Goal: Book appointment/travel/reservation

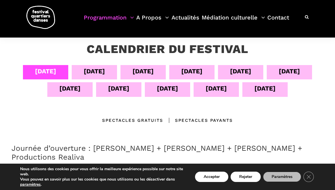
scroll to position [102, 0]
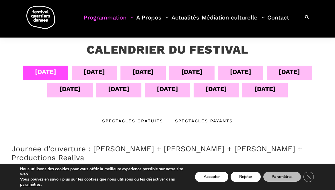
click at [200, 119] on div "Spectacles Payants" at bounding box center [198, 121] width 70 height 7
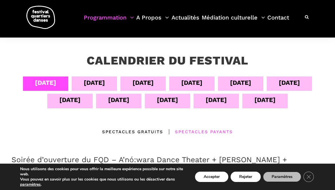
scroll to position [92, 0]
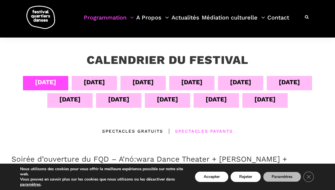
click at [104, 82] on div "05 sept" at bounding box center [94, 83] width 45 height 14
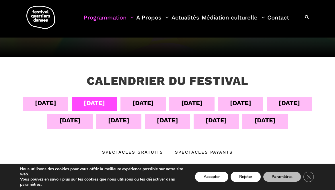
scroll to position [70, 0]
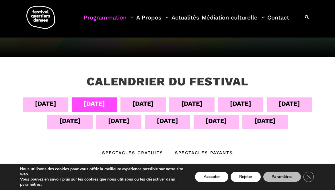
click at [145, 100] on div "06 sept" at bounding box center [143, 104] width 21 height 10
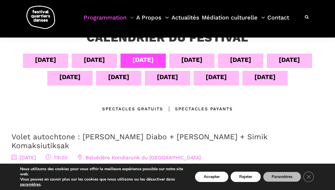
scroll to position [114, 0]
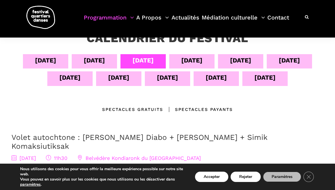
click at [194, 58] on div "07 sept" at bounding box center [191, 60] width 21 height 10
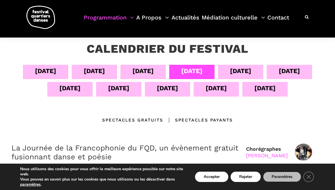
scroll to position [103, 0]
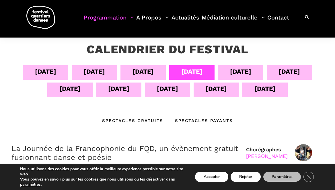
click at [170, 92] on div "12 sept" at bounding box center [167, 89] width 21 height 10
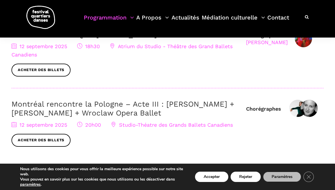
scroll to position [322, 0]
click at [169, 105] on link "Montréal rencontre la Pologne – Acte III : [PERSON_NAME] + [PERSON_NAME] + Wroc…" at bounding box center [122, 109] width 223 height 18
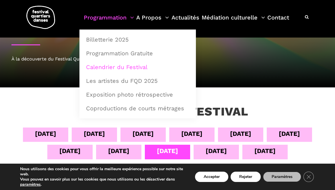
scroll to position [39, 0]
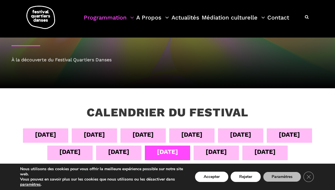
click at [130, 153] on div "11 sept" at bounding box center [118, 153] width 45 height 14
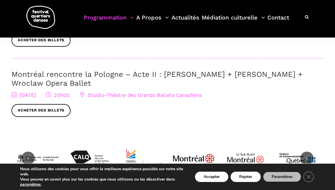
scroll to position [300, 0]
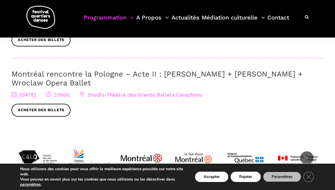
click at [134, 83] on link "Montréal rencontre la Pologne – Acte II : Béatrice Larrivée + Cai Glover + Wroc…" at bounding box center [156, 79] width 291 height 18
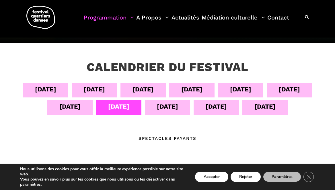
scroll to position [84, 0]
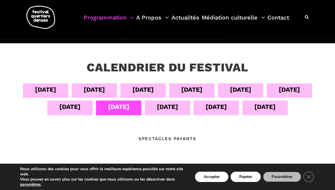
click at [195, 90] on div "07 sept" at bounding box center [191, 90] width 21 height 10
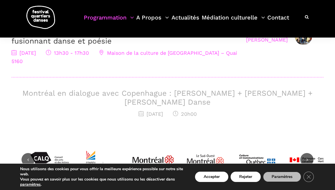
scroll to position [220, 0]
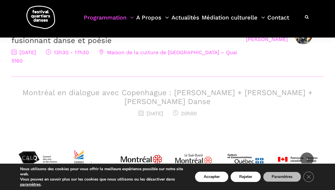
click at [178, 95] on h3 "Montréal en dialogue avec Copenhague : Charles-Alexis Desgagnés + Lene Boel + S…" at bounding box center [167, 97] width 312 height 18
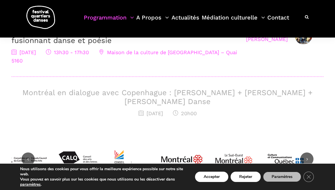
click at [165, 92] on h3 "Montréal en dialogue avec Copenhague : Charles-Alexis Desgagnés + Lene Boel + S…" at bounding box center [167, 97] width 312 height 18
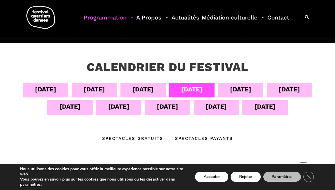
scroll to position [87, 0]
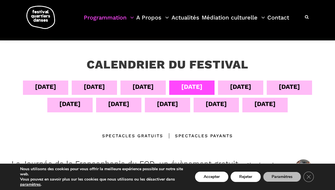
click at [206, 85] on div "07 sept" at bounding box center [191, 88] width 45 height 14
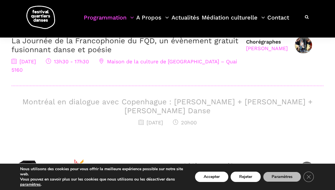
scroll to position [212, 0]
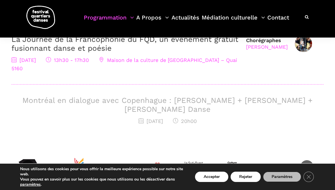
click at [175, 107] on h3 "Montréal en dialogue avec Copenhague : Charles-Alexis Desgagnés + Lene Boel + S…" at bounding box center [167, 105] width 312 height 18
click at [172, 101] on h3 "Montréal en dialogue avec Copenhague : Charles-Alexis Desgagnés + Lene Boel + S…" at bounding box center [167, 105] width 312 height 18
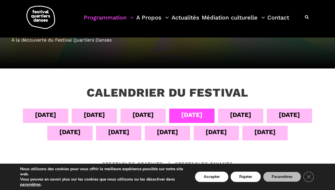
scroll to position [37, 0]
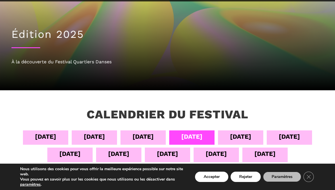
click at [102, 136] on div "05 sept" at bounding box center [94, 137] width 21 height 10
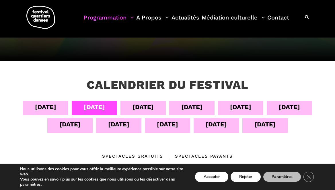
scroll to position [66, 0]
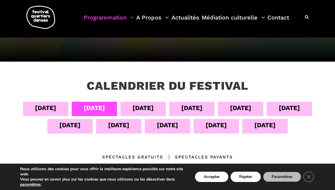
click at [297, 109] on div "09 sept" at bounding box center [289, 108] width 21 height 10
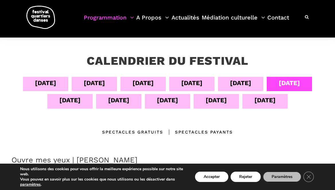
scroll to position [90, 0]
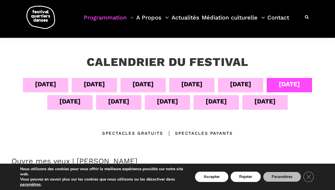
click at [132, 99] on div "11 sept" at bounding box center [118, 102] width 45 height 14
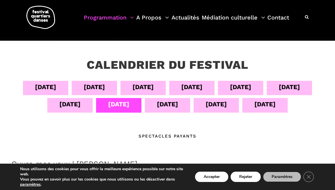
scroll to position [86, 0]
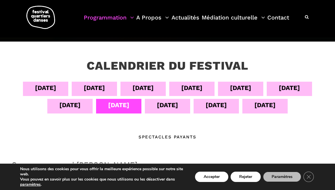
click at [162, 105] on div "12 sept" at bounding box center [167, 105] width 21 height 10
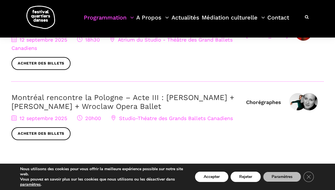
scroll to position [337, 0]
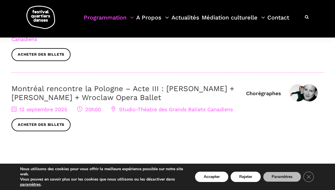
click at [140, 89] on link "Montréal rencontre la Pologne – Acte III : [PERSON_NAME] + [PERSON_NAME] + Wroc…" at bounding box center [122, 93] width 223 height 18
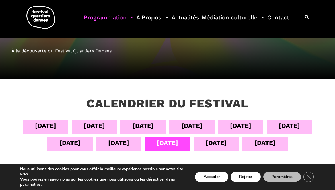
scroll to position [49, 0]
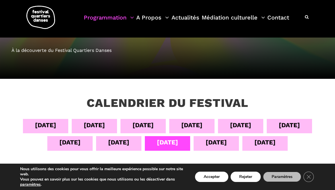
click at [127, 140] on div "11 sept" at bounding box center [118, 143] width 21 height 10
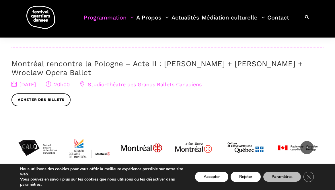
scroll to position [310, 0]
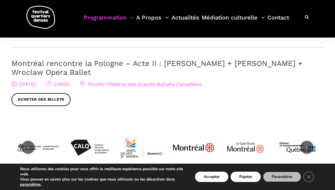
click at [129, 71] on link "Montréal rencontre la Pologne – Acte II : Béatrice Larrivée + Cai Glover + Wroc…" at bounding box center [156, 68] width 291 height 18
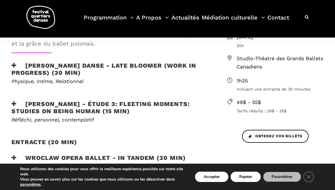
scroll to position [223, 0]
click at [238, 177] on button "Rejeter" at bounding box center [246, 177] width 30 height 10
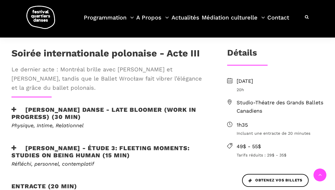
scroll to position [169, 0]
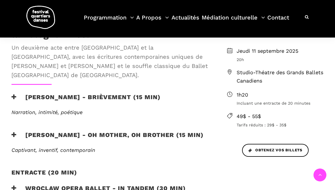
scroll to position [210, 0]
